Goal: Communication & Community: Ask a question

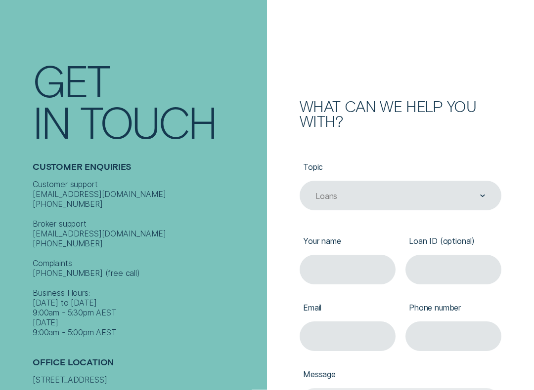
scroll to position [65, 0]
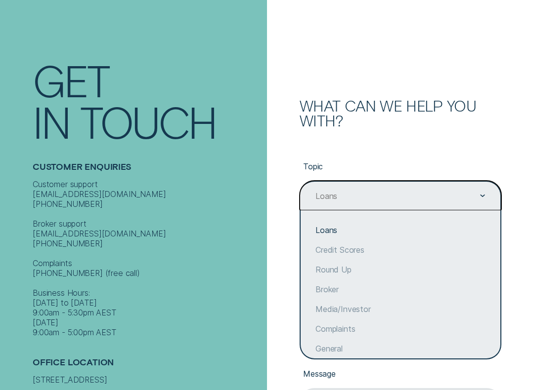
click at [369, 230] on div "Loans" at bounding box center [400, 230] width 200 height 20
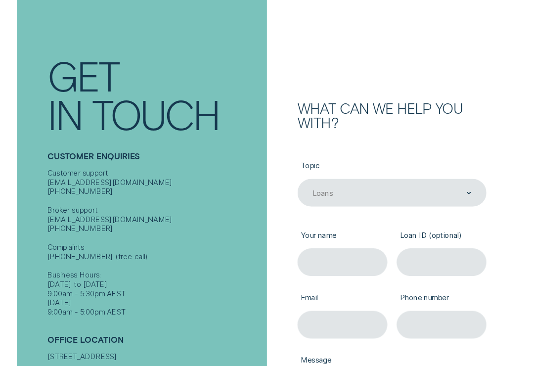
scroll to position [74, 0]
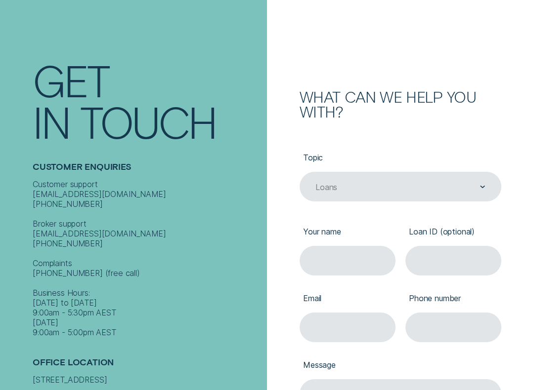
click at [354, 270] on input "Your name" at bounding box center [347, 261] width 96 height 30
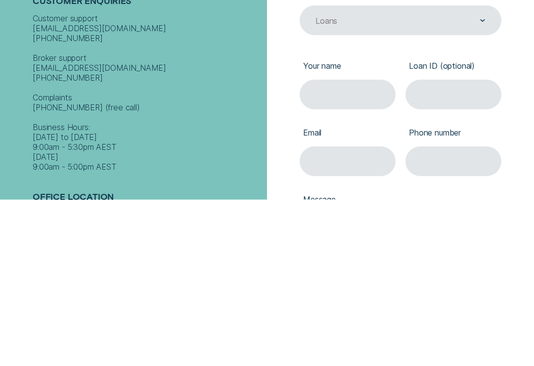
type input "[PERSON_NAME]"
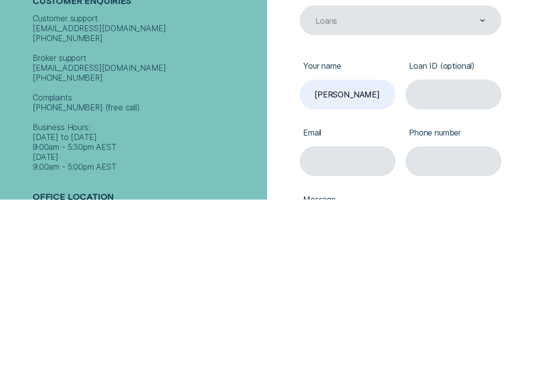
type input "[EMAIL_ADDRESS][DOMAIN_NAME]"
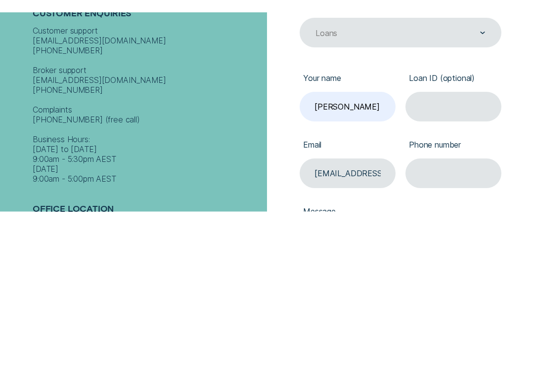
scroll to position [240, 0]
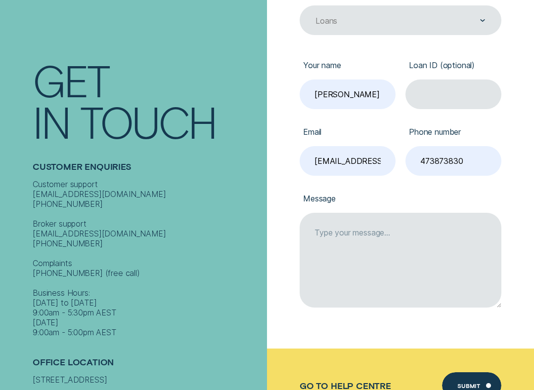
click at [419, 161] on input "473873830" at bounding box center [453, 161] width 96 height 30
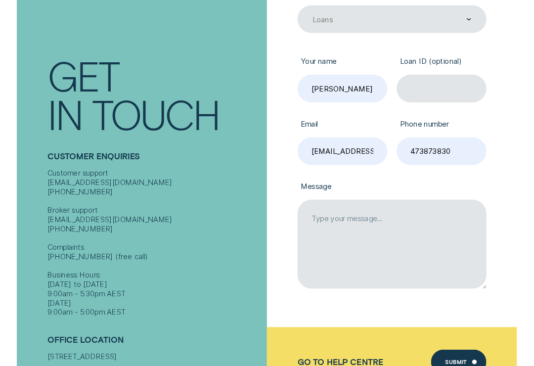
scroll to position [240, 0]
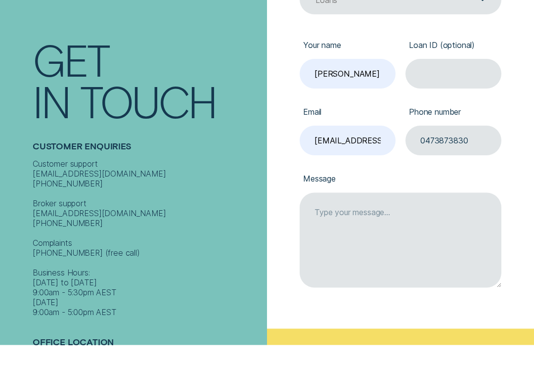
type input "0473873830"
click at [469, 80] on input "Loan ID (optional)" at bounding box center [453, 95] width 96 height 30
click at [451, 83] on input "Loan ID (optional)" at bounding box center [453, 95] width 96 height 30
paste input "945389"
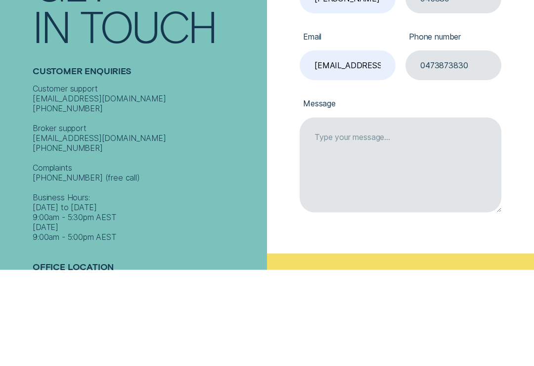
type input "945389"
click at [444, 213] on textarea "Message" at bounding box center [400, 260] width 202 height 95
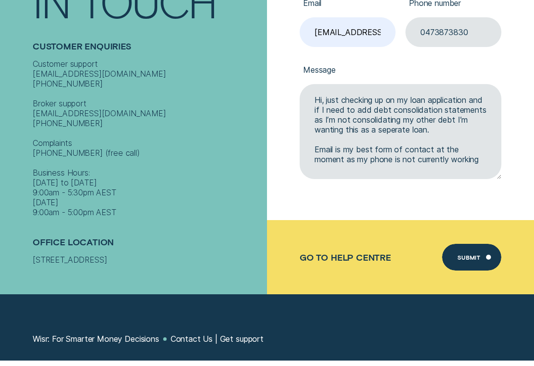
scroll to position [4, 0]
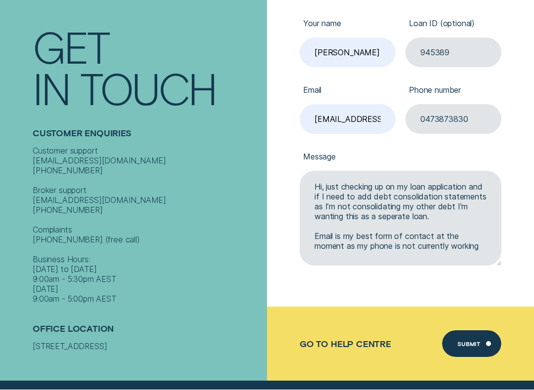
type textarea "Hi, just checking up on my loan application and if I need to add debt consolida…"
click at [484, 335] on div "Submit" at bounding box center [471, 344] width 59 height 27
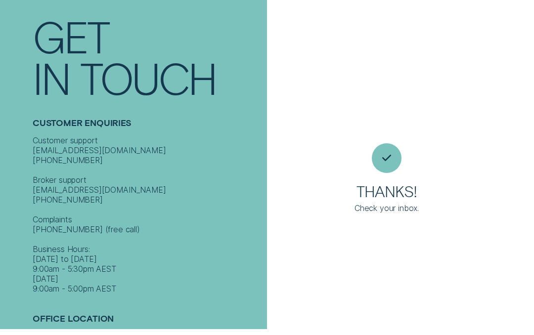
scroll to position [44, 0]
